Goal: Task Accomplishment & Management: Manage account settings

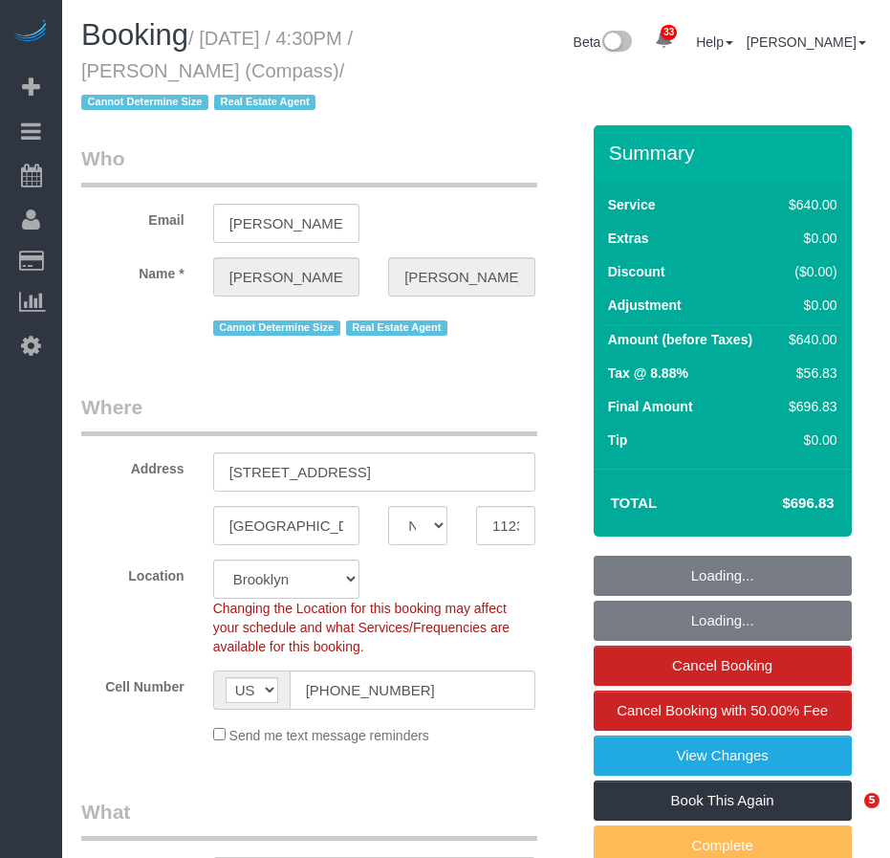
select select "NY"
select select "object:8505"
select select "string:stripe-pm_1S32W14VGloSiKo77iBP26Jc"
select select "number:59"
select select "number:79"
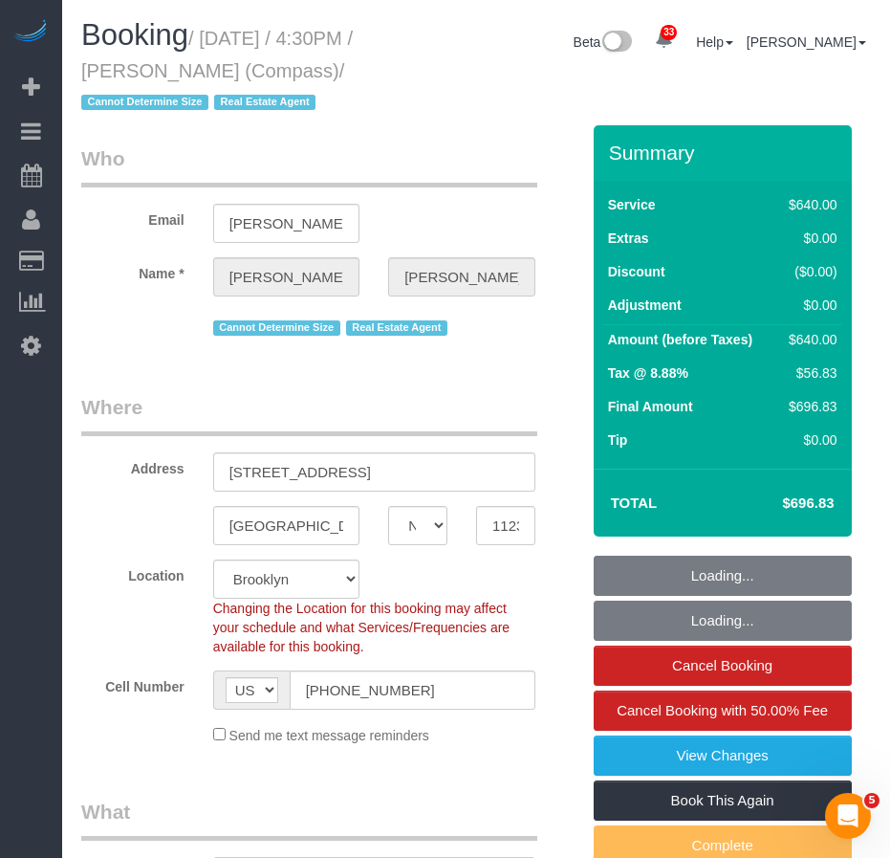
select select "number:15"
select select "number:7"
select select "240"
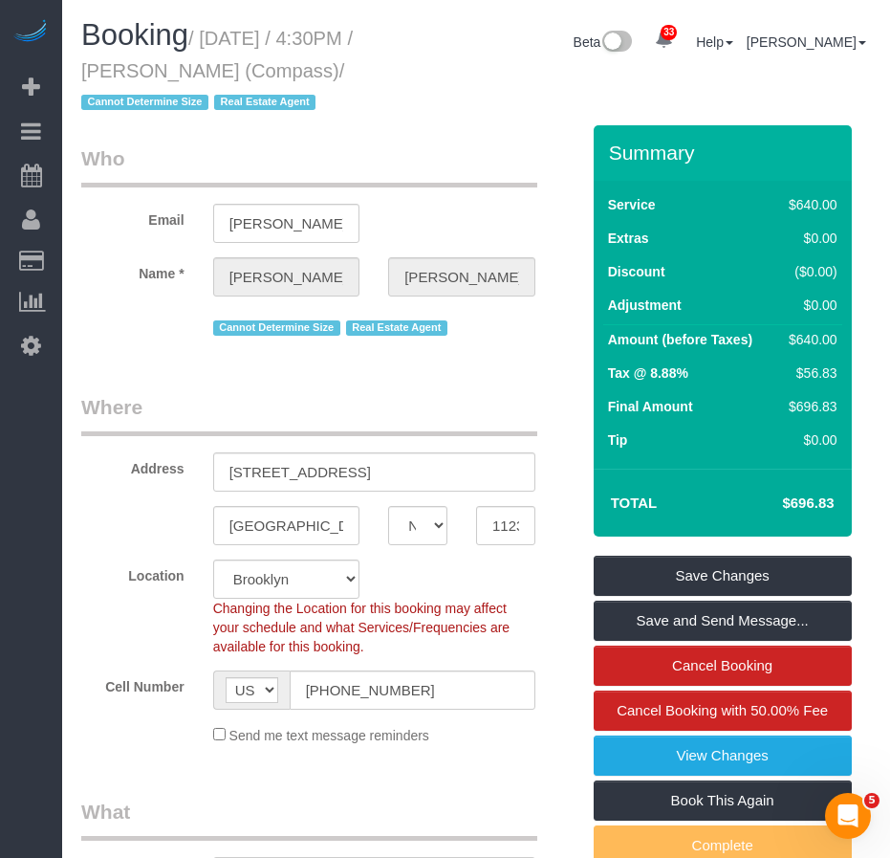
click at [335, 428] on legend "Where" at bounding box center [309, 414] width 456 height 43
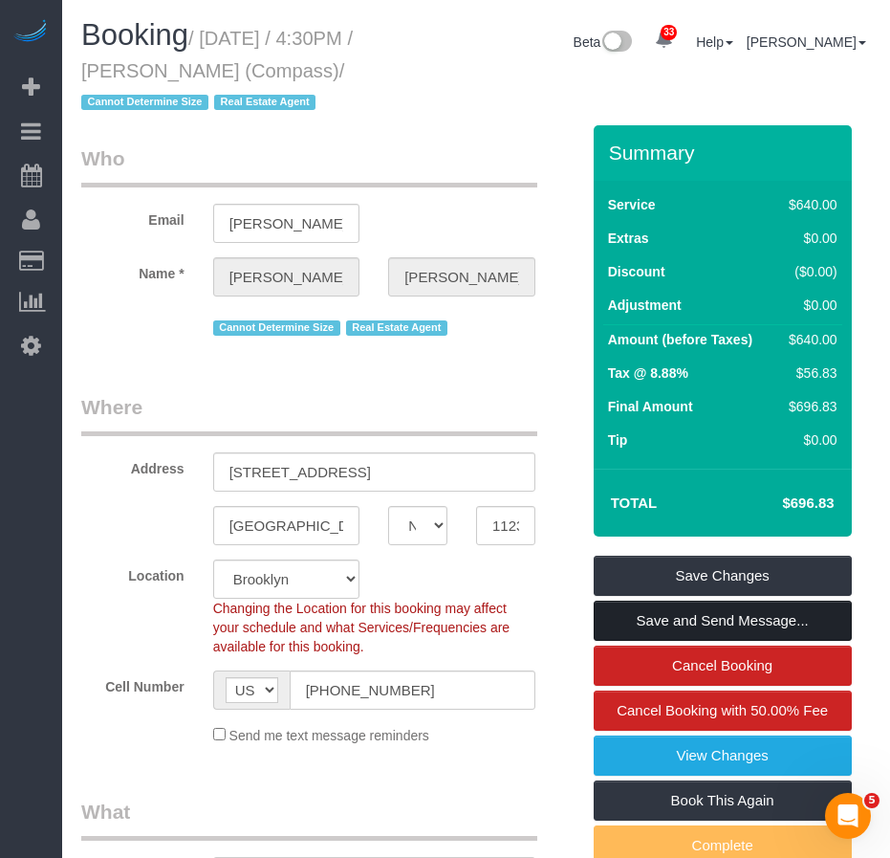
click at [662, 641] on link "Save and Send Message..." at bounding box center [723, 620] width 258 height 40
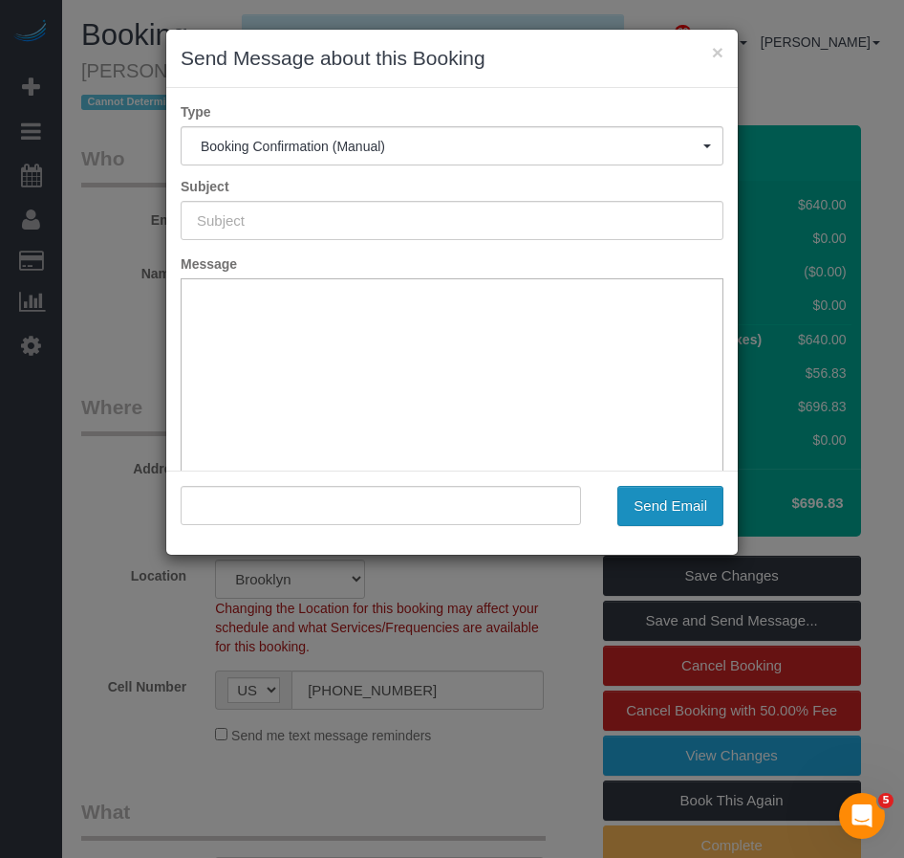
type input "Cleaning Confirmed for [DATE] 4:30pm"
type input ""[PERSON_NAME]" <[PERSON_NAME][EMAIL_ADDRESS][DOMAIN_NAME]>"
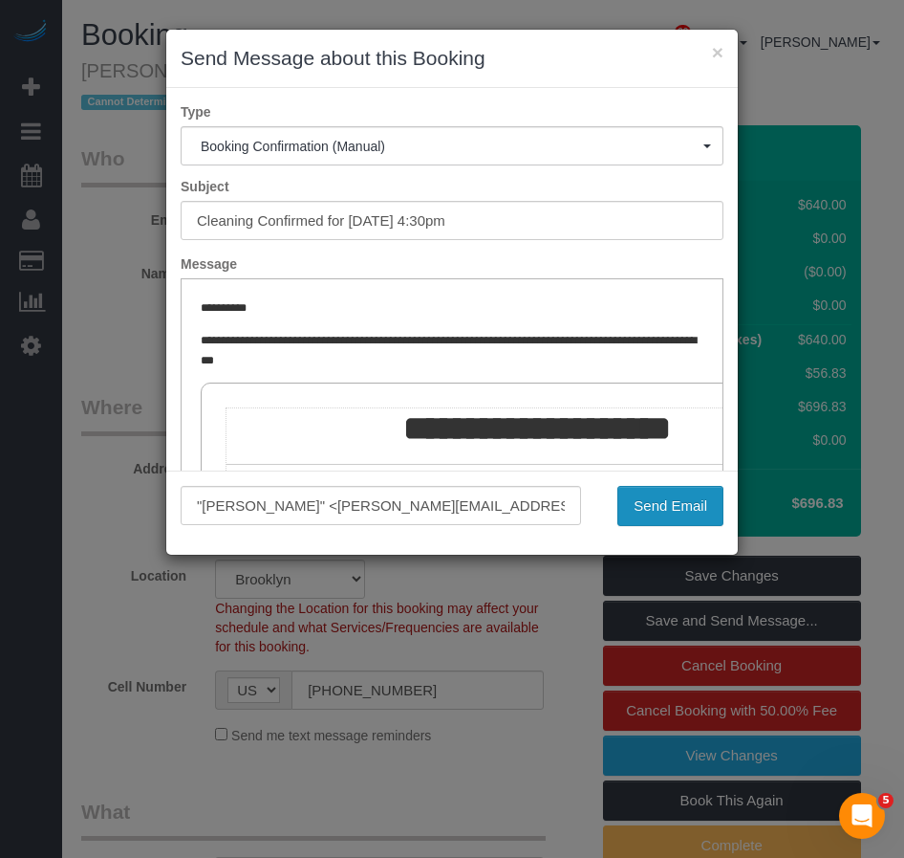
click at [669, 504] on button "Send Email" at bounding box center [671, 506] width 106 height 40
